Goal: Find specific page/section: Find specific page/section

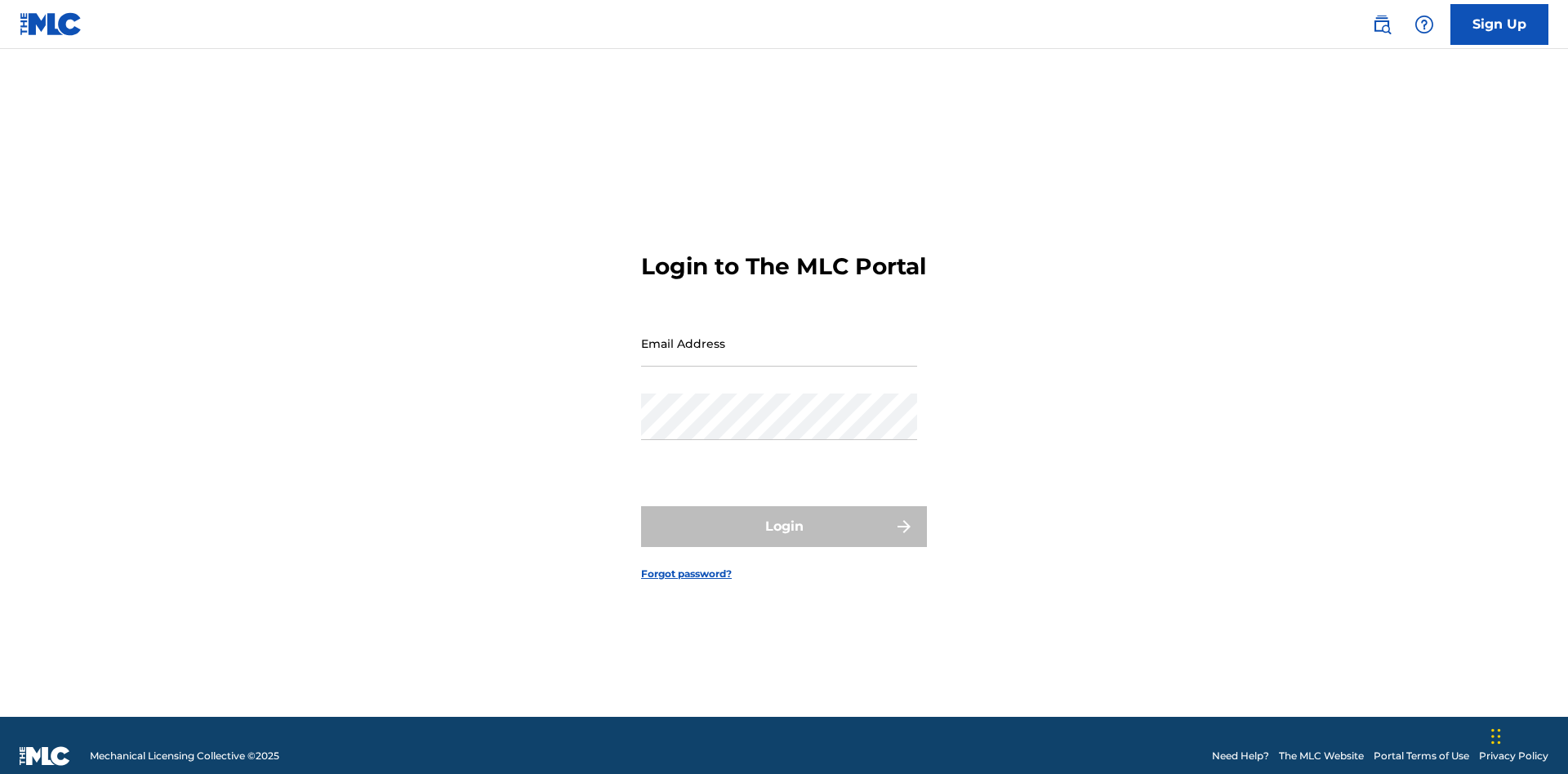
scroll to position [21, 0]
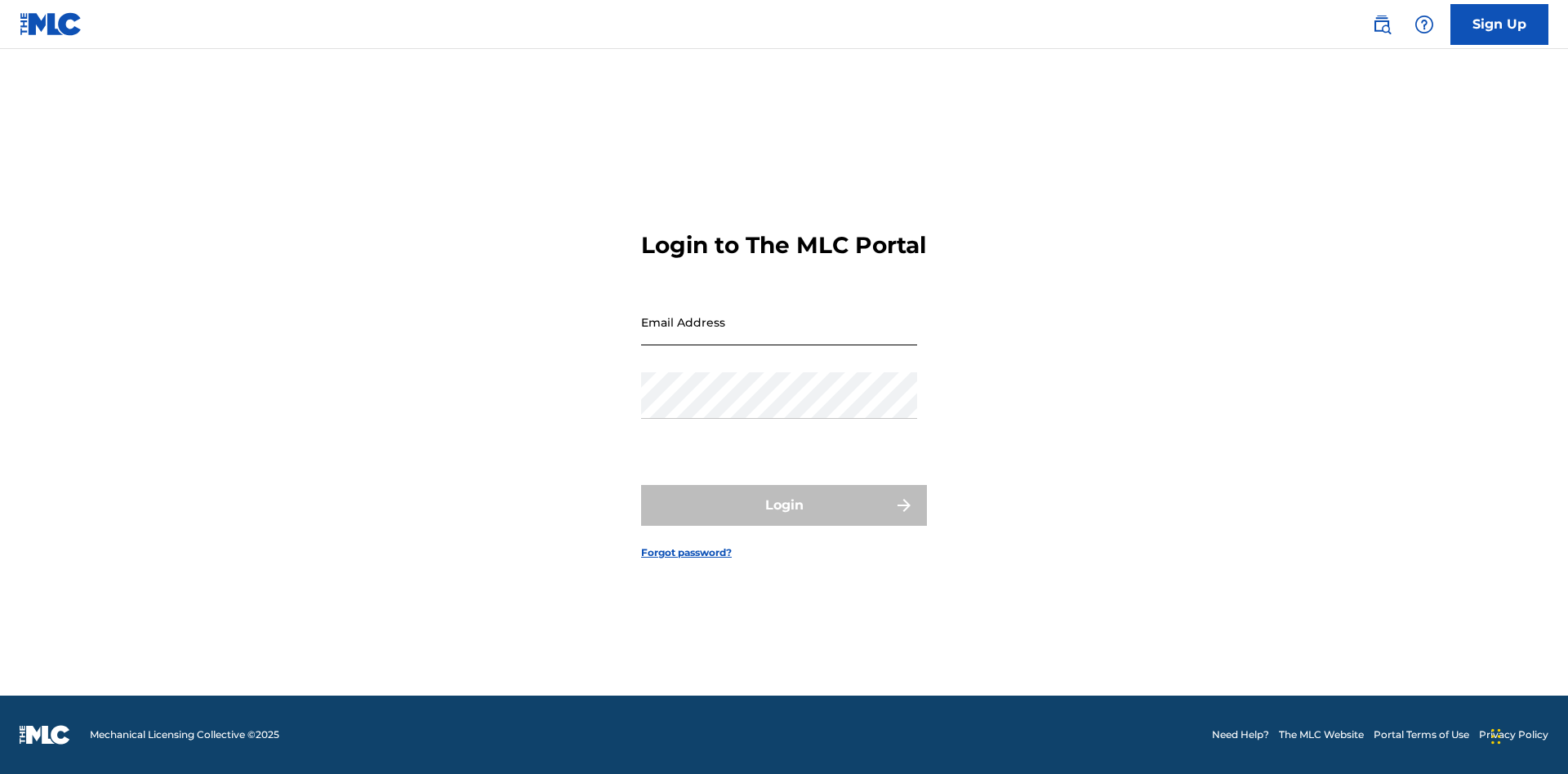
click at [780, 336] on input "Email Address" at bounding box center [780, 322] width 276 height 47
type input "[PERSON_NAME][EMAIL_ADDRESS][DOMAIN_NAME]"
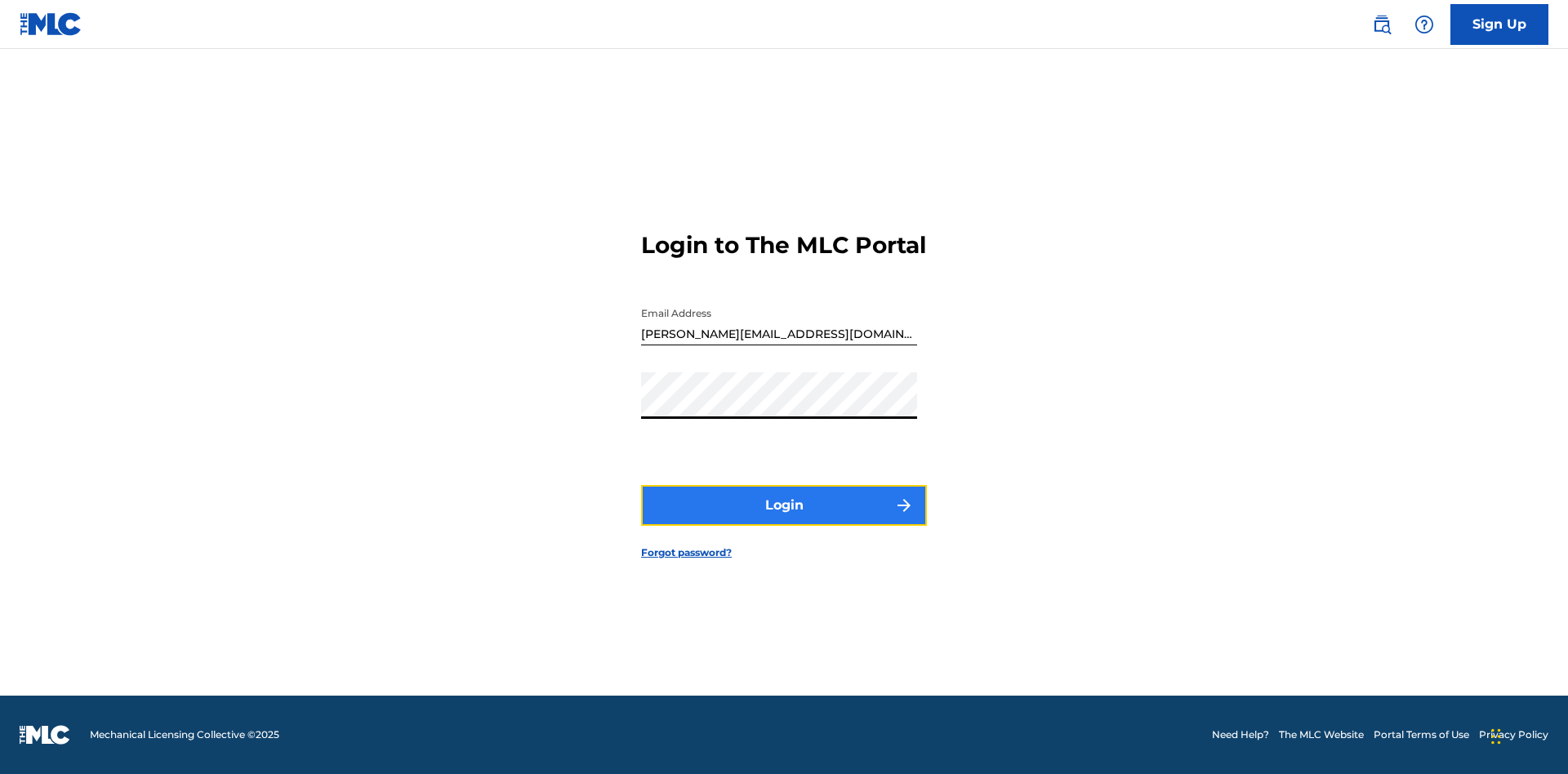
click at [784, 519] on button "Login" at bounding box center [784, 505] width 286 height 40
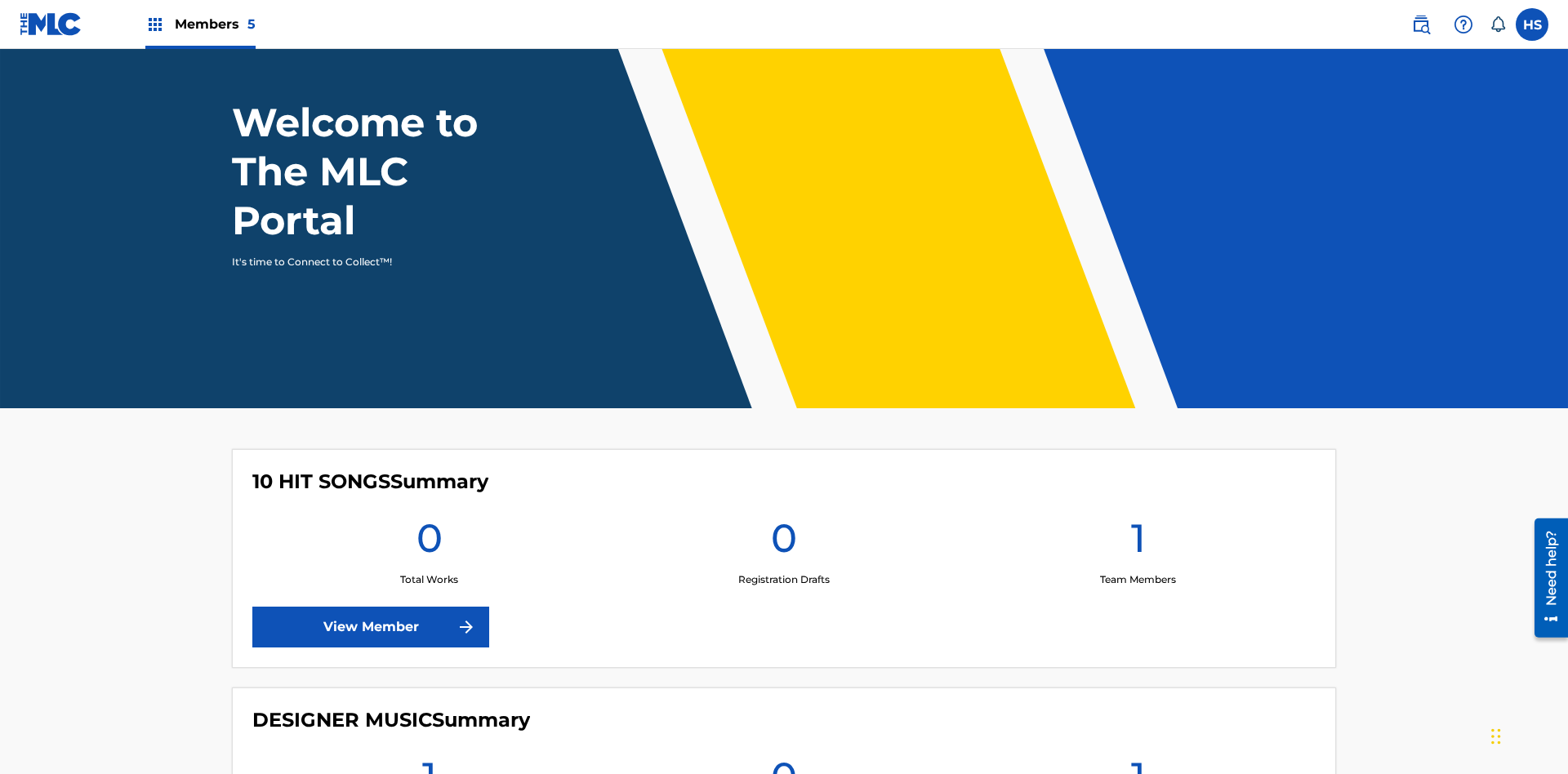
scroll to position [579, 0]
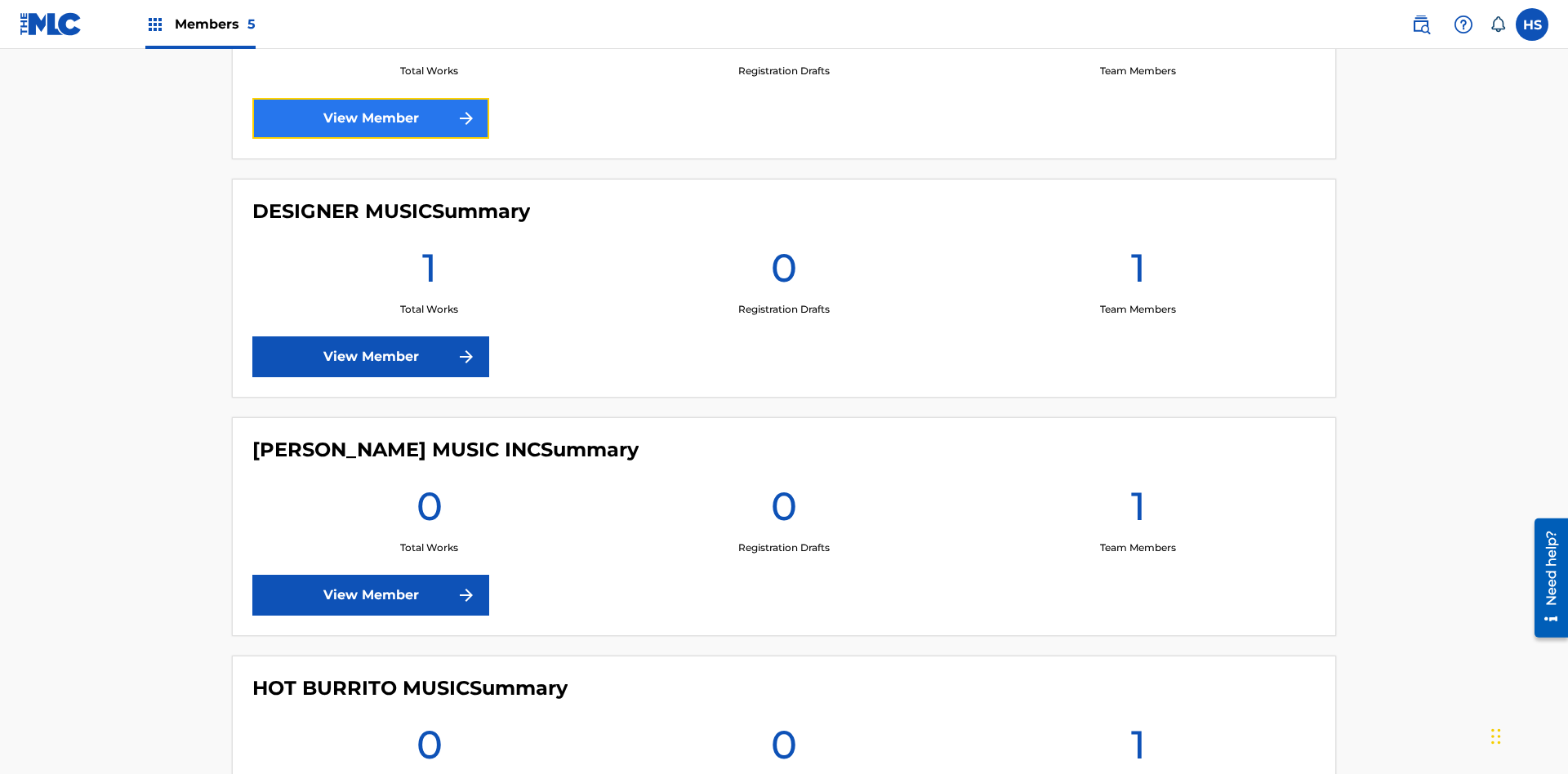
click at [371, 119] on link "View Member" at bounding box center [371, 119] width 237 height 40
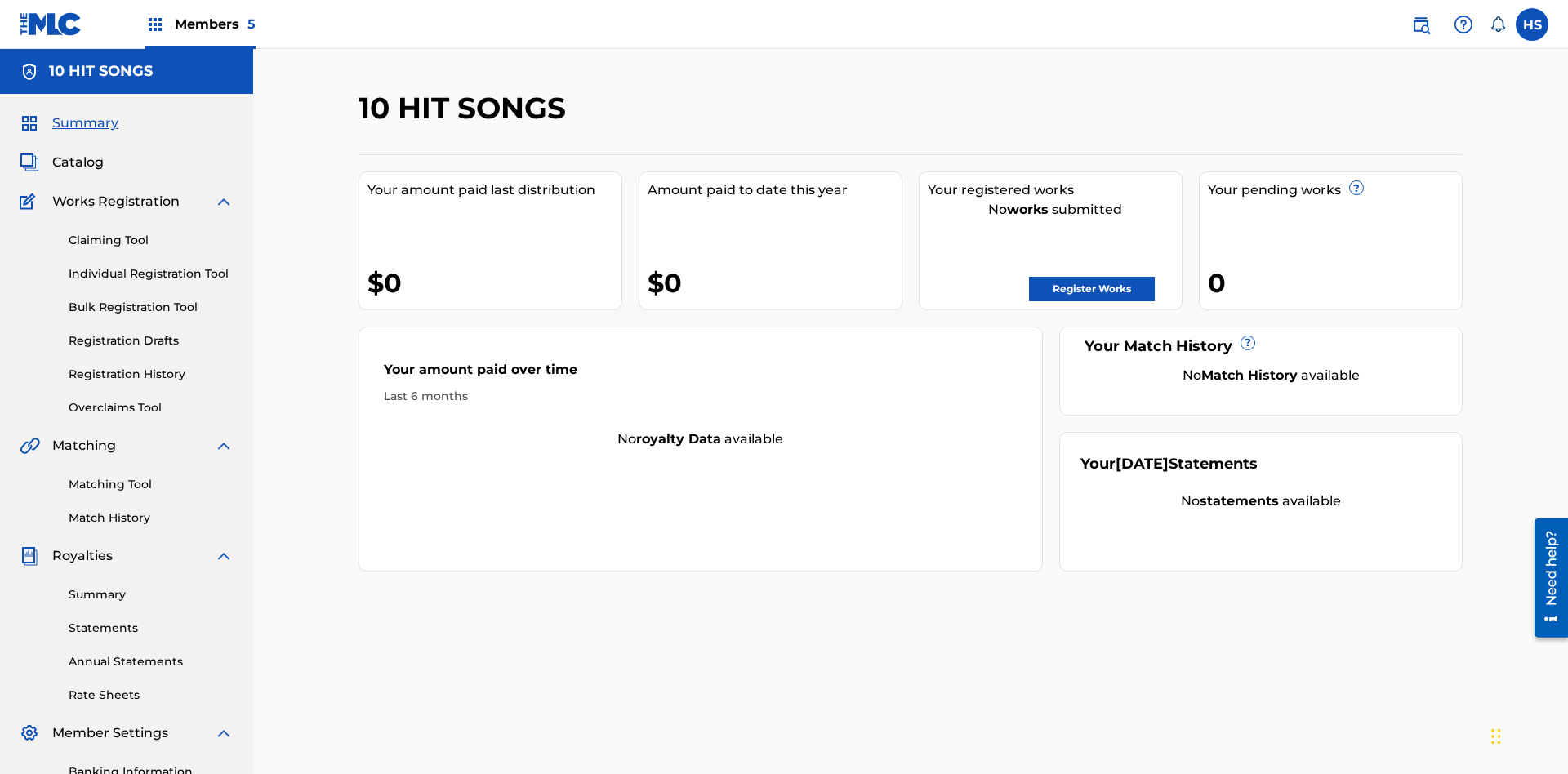
click at [200, 24] on span "Members 5" at bounding box center [215, 24] width 81 height 18
click at [218, 83] on img at bounding box center [219, 82] width 33 height 33
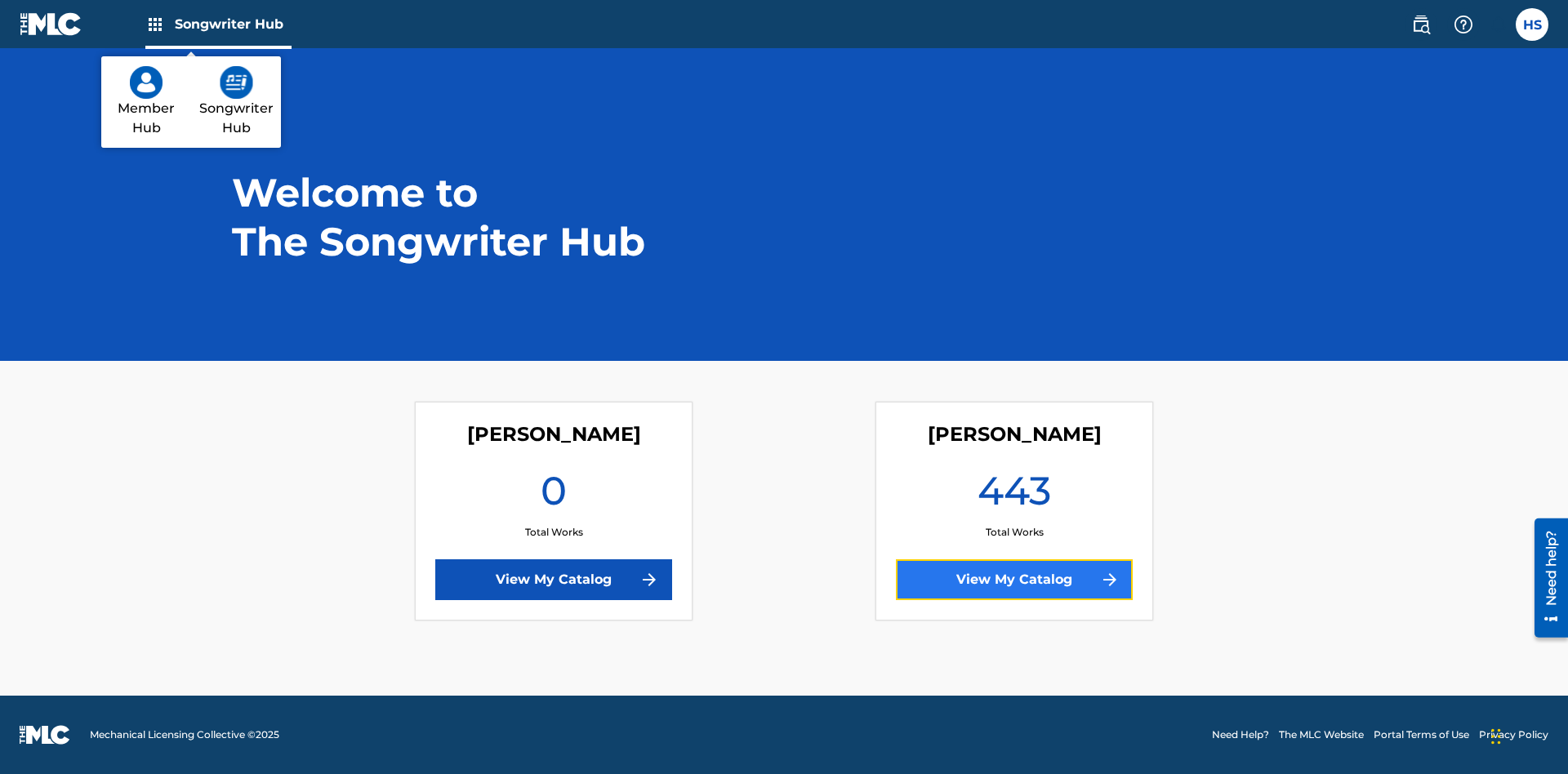
click at [1014, 580] on link "View My Catalog" at bounding box center [1015, 580] width 237 height 40
